Goal: Find specific page/section

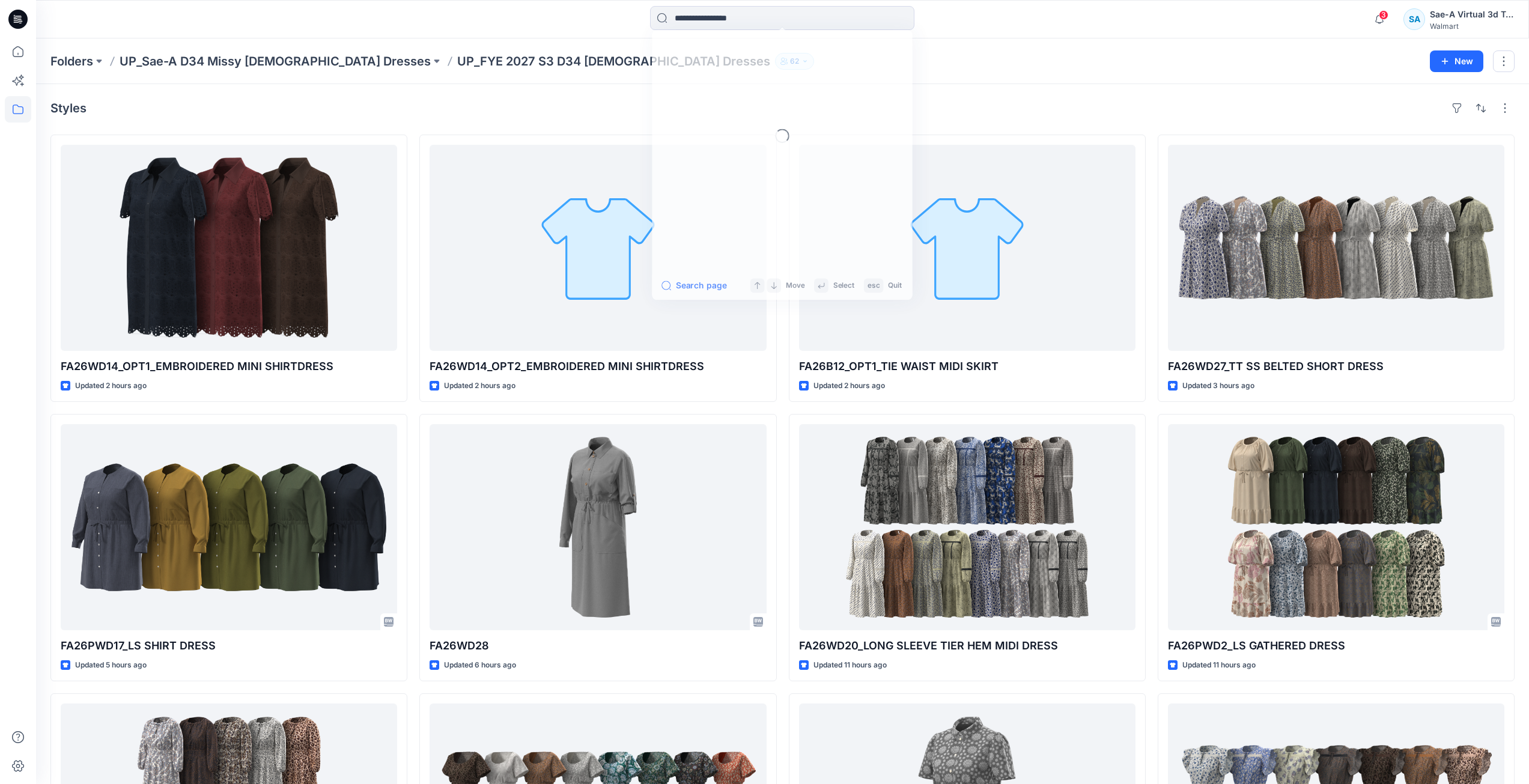
click at [843, 17] on input at bounding box center [782, 18] width 264 height 24
type input "******"
drag, startPoint x: 708, startPoint y: 287, endPoint x: 738, endPoint y: 276, distance: 32.0
click at [708, 287] on button "All Results" at bounding box center [692, 289] width 66 height 14
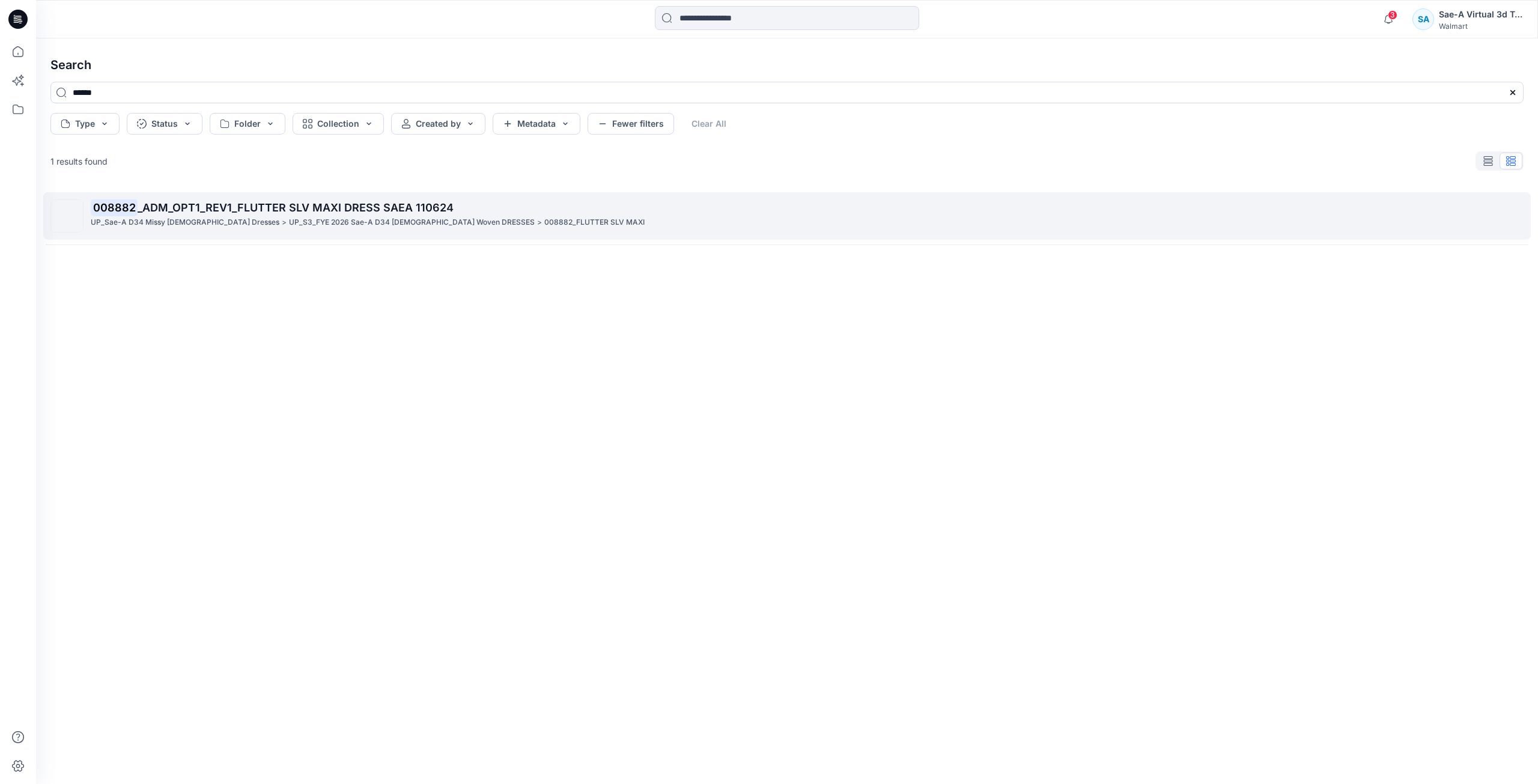
click at [393, 213] on span "_ADM_OPT1_REV1_FLUTTER SLV MAXI DRESS SAEA 110624" at bounding box center [296, 207] width 316 height 12
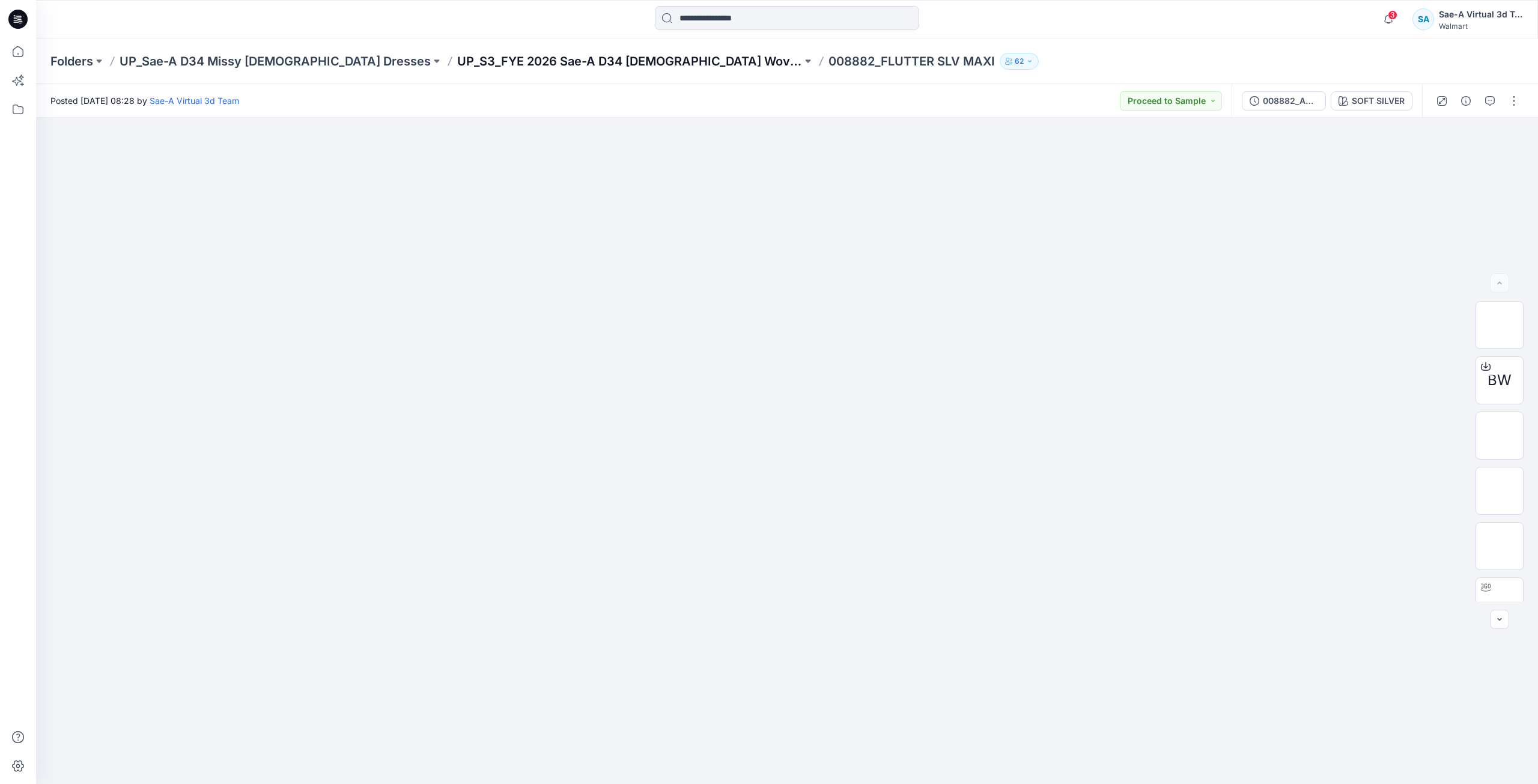
click at [577, 53] on p "UP_S3_FYE 2026 Sae-A D34 LADIES Woven DRESSES" at bounding box center [629, 61] width 345 height 17
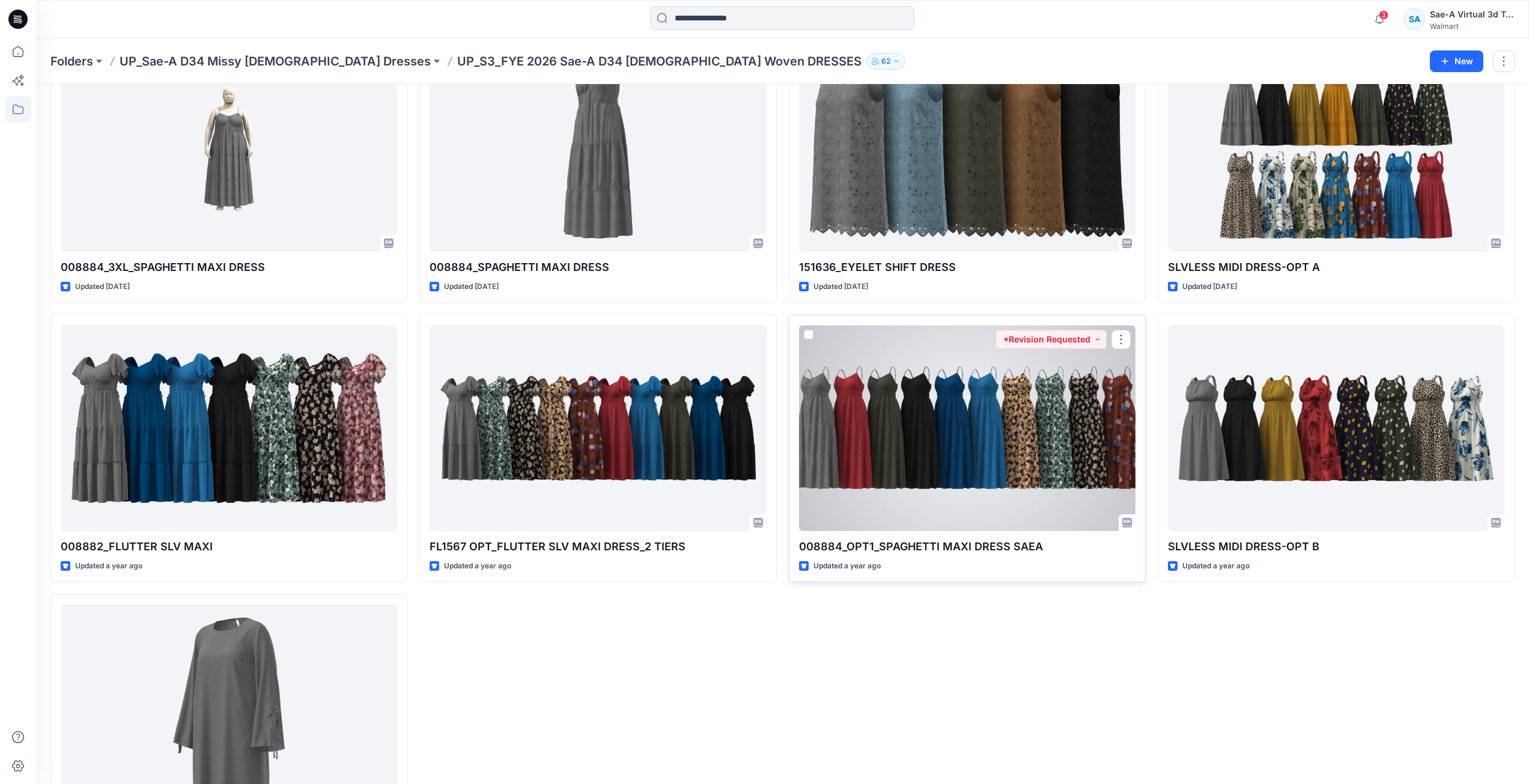
scroll to position [191, 0]
